Goal: Navigation & Orientation: Find specific page/section

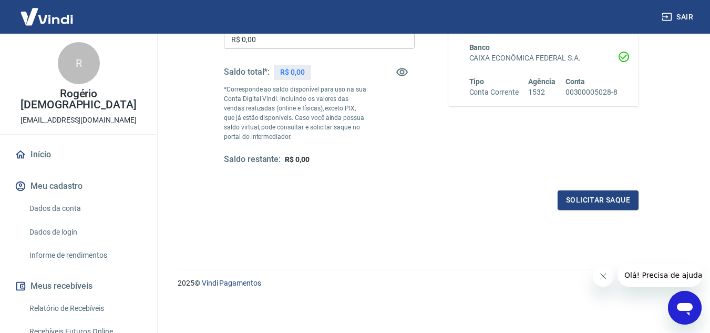
click at [600, 274] on icon "Fechar mensagem da empresa" at bounding box center [602, 276] width 8 height 8
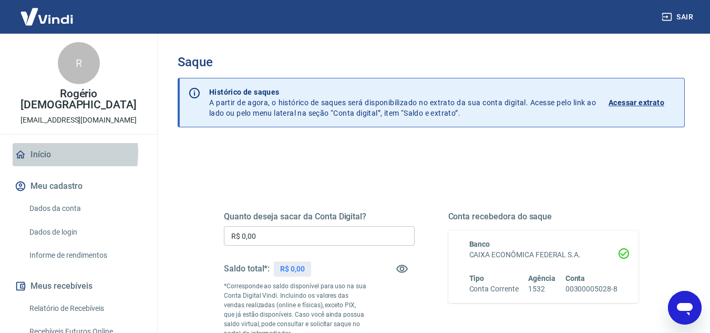
click at [49, 143] on link "Início" at bounding box center [79, 154] width 132 height 23
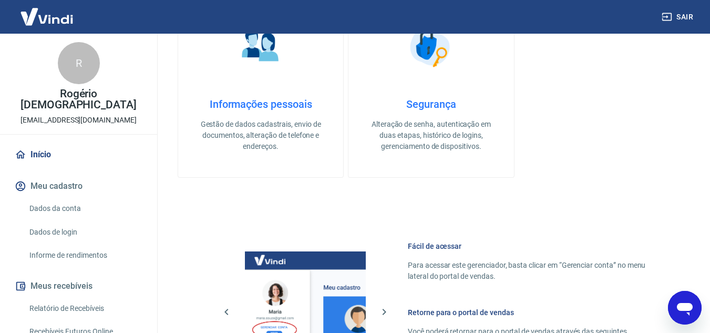
scroll to position [525, 0]
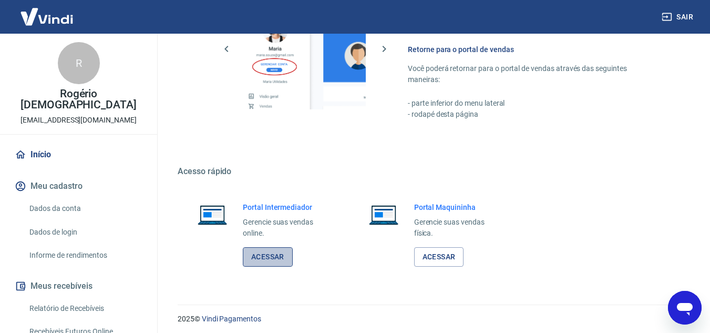
click at [271, 258] on link "Acessar" at bounding box center [268, 256] width 50 height 19
